Goal: Find contact information: Find contact information

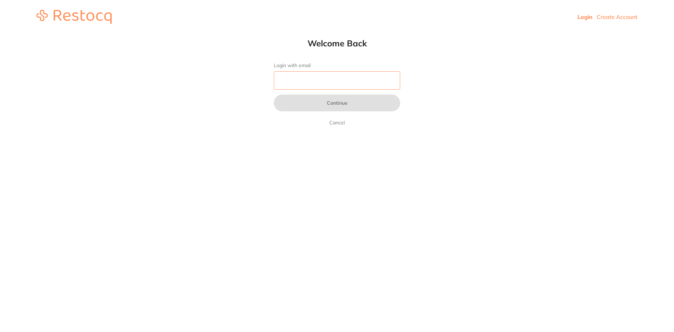
click at [355, 79] on input "Login with email" at bounding box center [337, 80] width 126 height 18
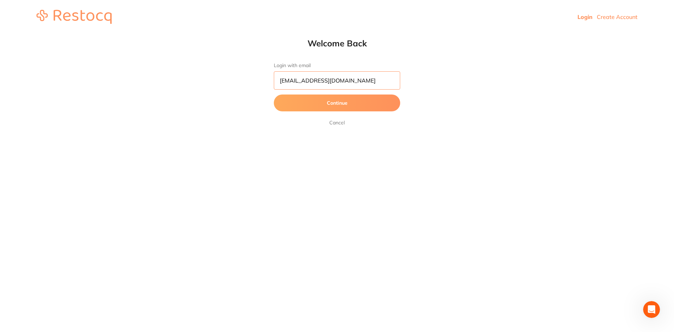
type input "[EMAIL_ADDRESS][DOMAIN_NAME]"
click at [364, 95] on button "Continue" at bounding box center [337, 102] width 126 height 17
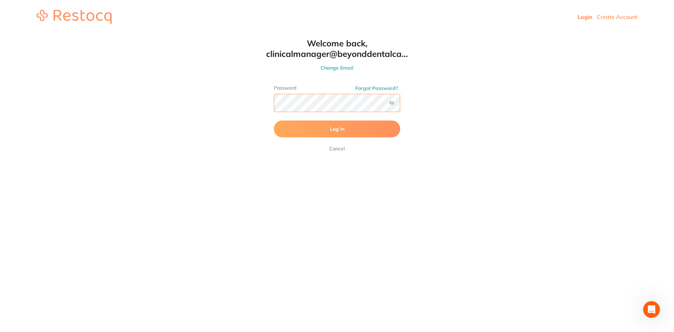
click at [274, 120] on button "Log In" at bounding box center [337, 128] width 126 height 17
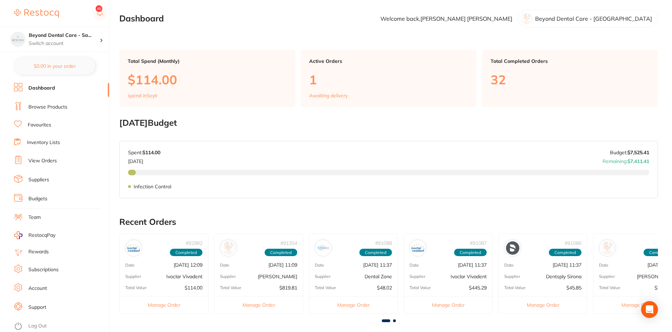
scroll to position [35, 0]
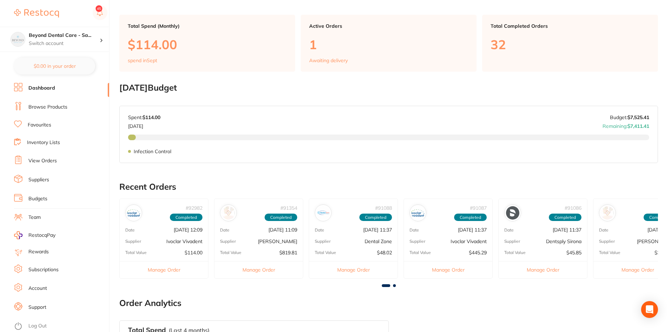
click at [38, 106] on link "Browse Products" at bounding box center [47, 107] width 39 height 7
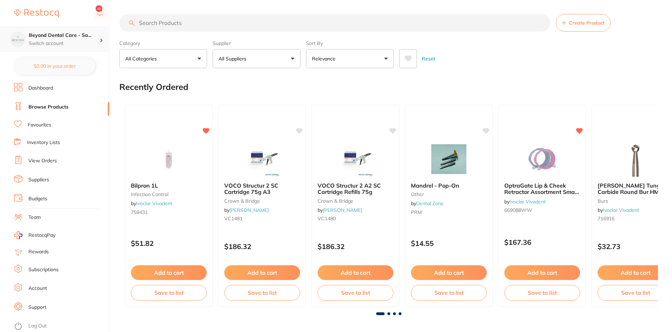
click at [79, 34] on h4 "Beyond Dental Care - Sa..." at bounding box center [64, 35] width 71 height 7
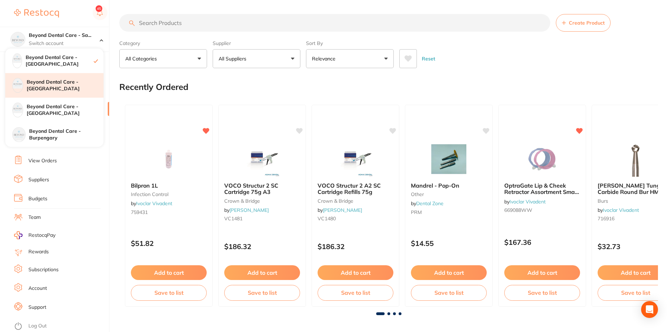
click at [55, 90] on div "Beyond Dental Care - [GEOGRAPHIC_DATA]" at bounding box center [54, 85] width 98 height 25
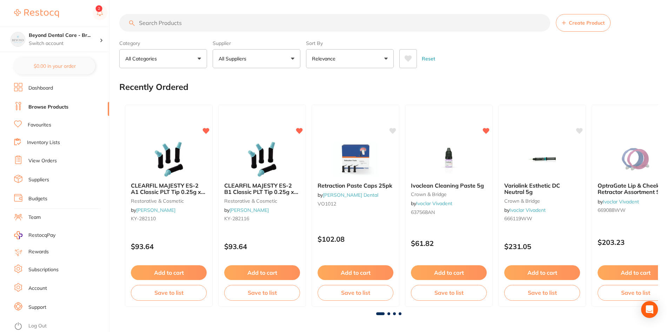
click at [197, 22] on input "search" at bounding box center [334, 23] width 431 height 18
type input "tempit"
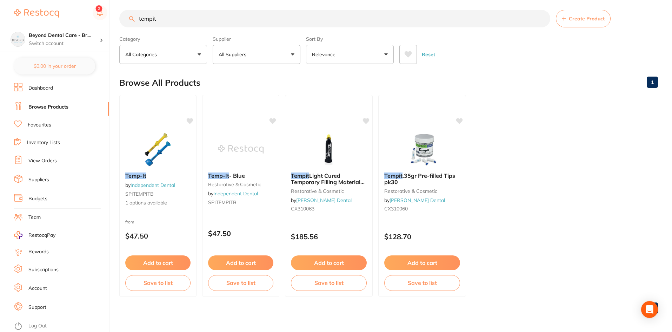
scroll to position [6, 0]
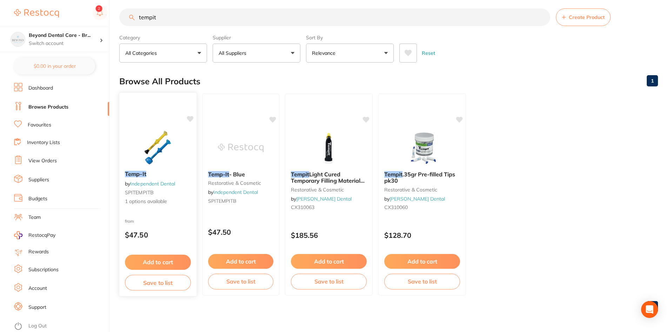
click at [167, 144] on img at bounding box center [158, 147] width 46 height 35
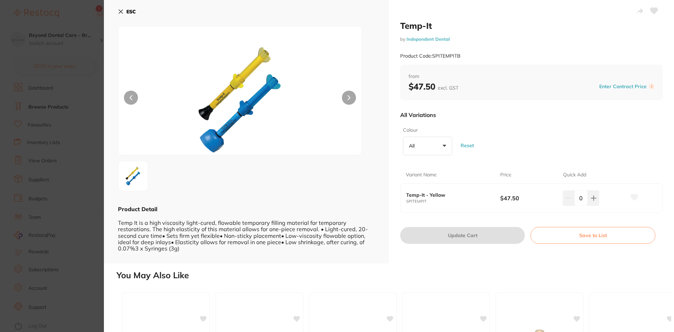
click at [117, 9] on div "ESC Product Detail Temp It is a high viscosity light-cured, flowable temporary …" at bounding box center [246, 131] width 285 height 263
click at [127, 9] on b "ESC" at bounding box center [130, 11] width 9 height 6
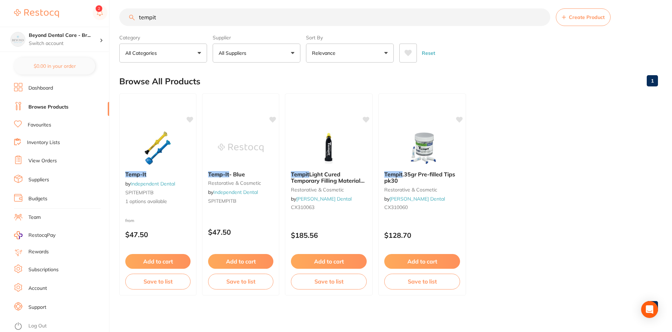
click at [37, 178] on link "Suppliers" at bounding box center [38, 179] width 21 height 7
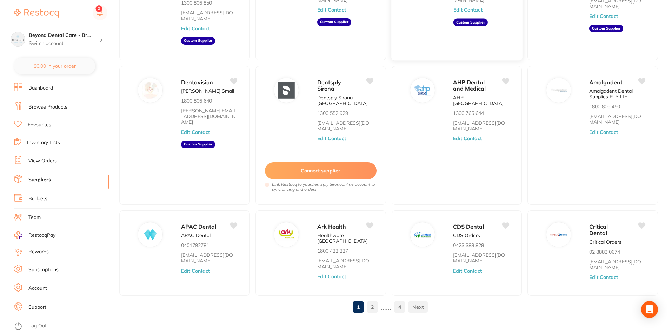
scroll to position [110, 0]
click at [376, 299] on link "2" at bounding box center [372, 306] width 11 height 14
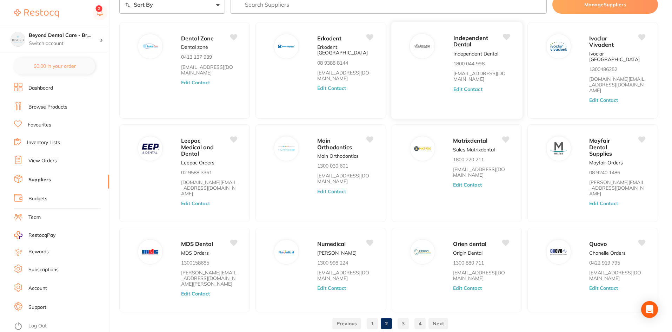
click at [499, 74] on link "orders@independentdental.com.au" at bounding box center [481, 77] width 56 height 12
click at [462, 55] on p "Independent Dental" at bounding box center [475, 54] width 45 height 6
click at [461, 91] on button "Edit Contact" at bounding box center [467, 89] width 29 height 6
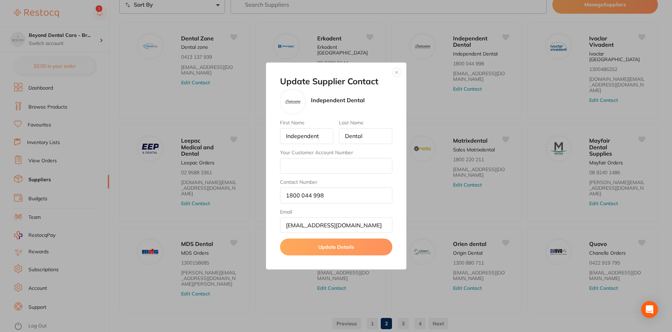
click at [339, 244] on button "Update Details" at bounding box center [336, 246] width 112 height 17
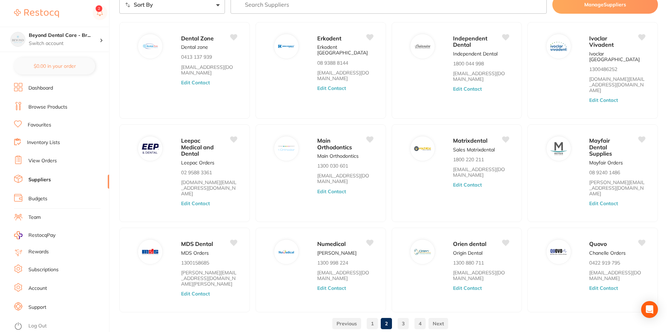
scroll to position [32, 0]
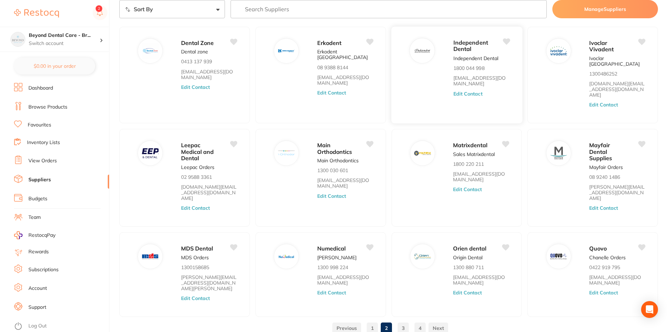
click at [455, 72] on div "Independent Dental Independent Dental 1800 044 998 orders@independentdental.com…" at bounding box center [484, 77] width 62 height 79
click at [462, 71] on p "1800 044 998" at bounding box center [468, 68] width 31 height 6
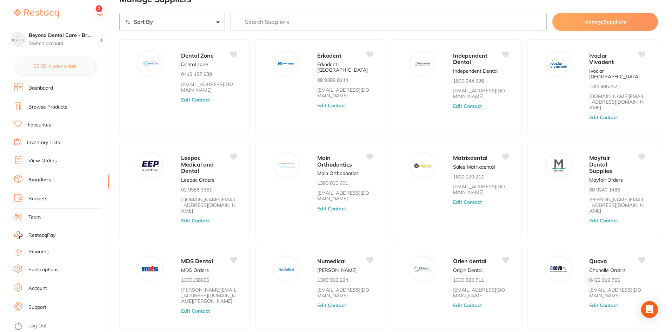
scroll to position [37, 0]
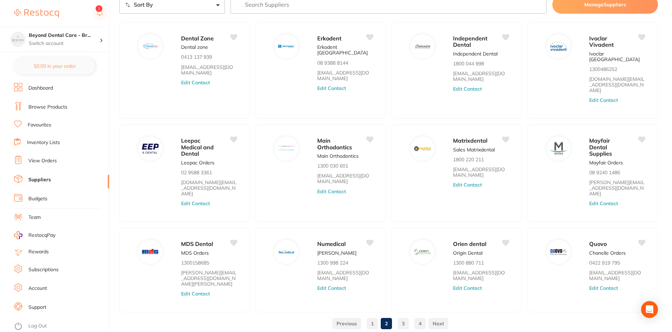
click at [31, 288] on link "Account" at bounding box center [37, 288] width 19 height 7
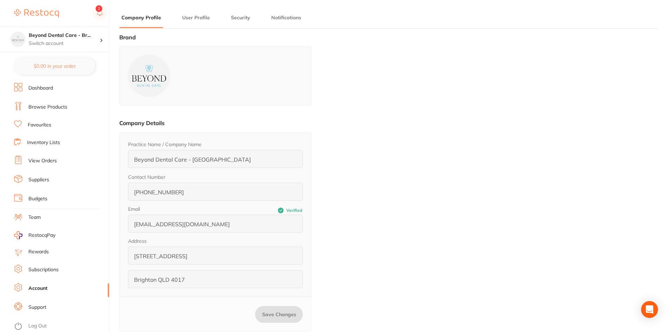
click at [67, 90] on li "Dashboard" at bounding box center [61, 88] width 95 height 11
